Goal: Use online tool/utility: Use online tool/utility

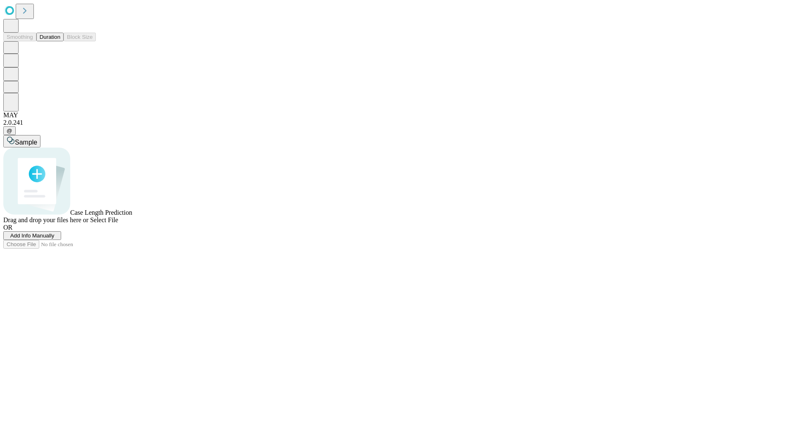
click at [60, 41] on button "Duration" at bounding box center [49, 37] width 27 height 9
click at [118, 223] on span "Select File" at bounding box center [104, 219] width 28 height 7
